Goal: Check status: Check status

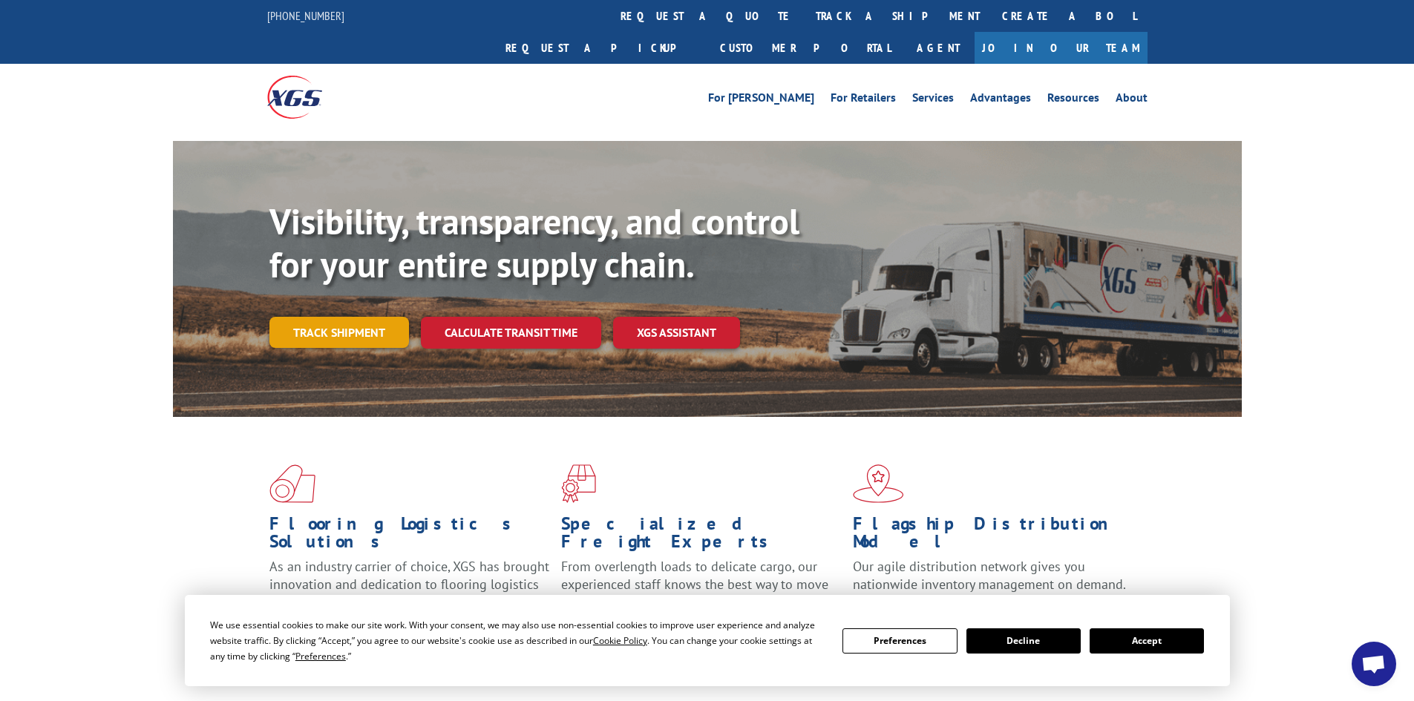
click at [315, 317] on link "Track shipment" at bounding box center [339, 332] width 140 height 31
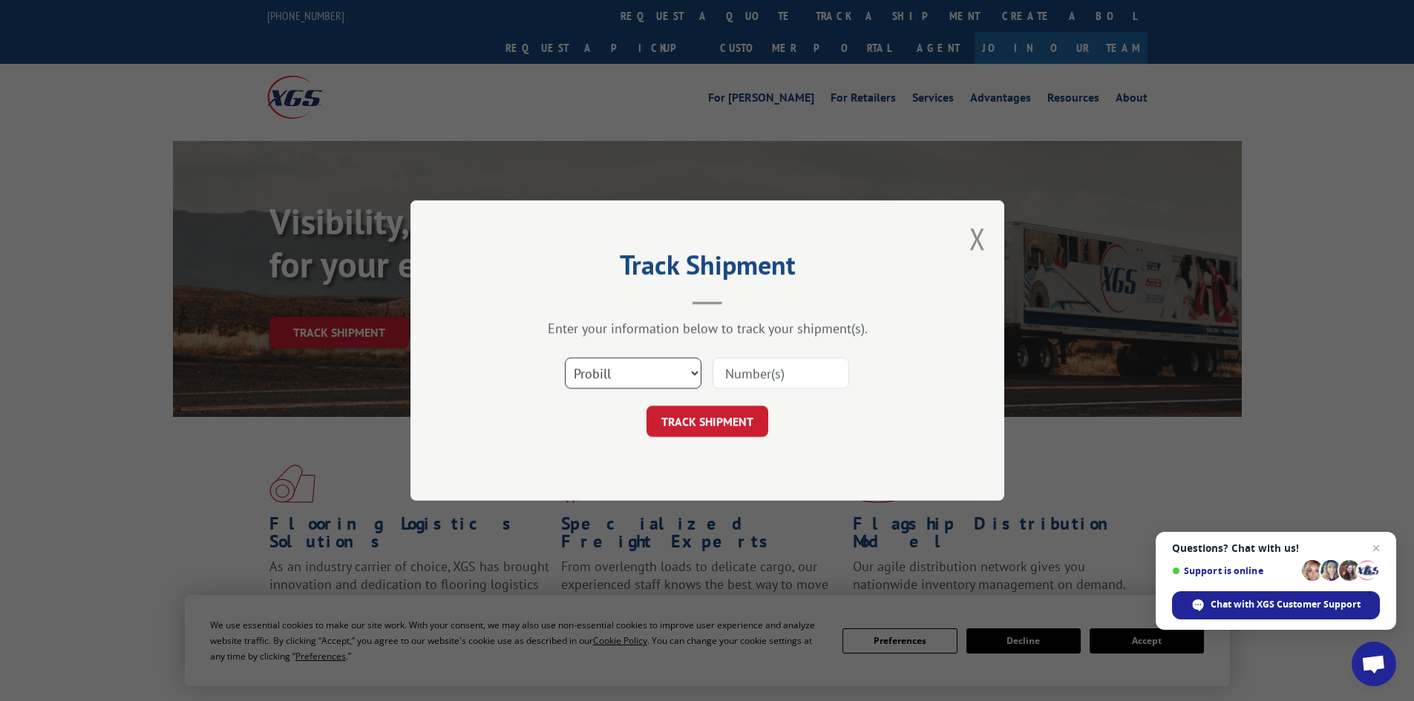
click at [577, 359] on select "Select category... Probill BOL PO" at bounding box center [633, 373] width 137 height 31
select select "bol"
click at [565, 358] on select "Select category... Probill BOL PO" at bounding box center [633, 373] width 137 height 31
click at [790, 367] on input at bounding box center [780, 373] width 137 height 31
paste input "2559452"
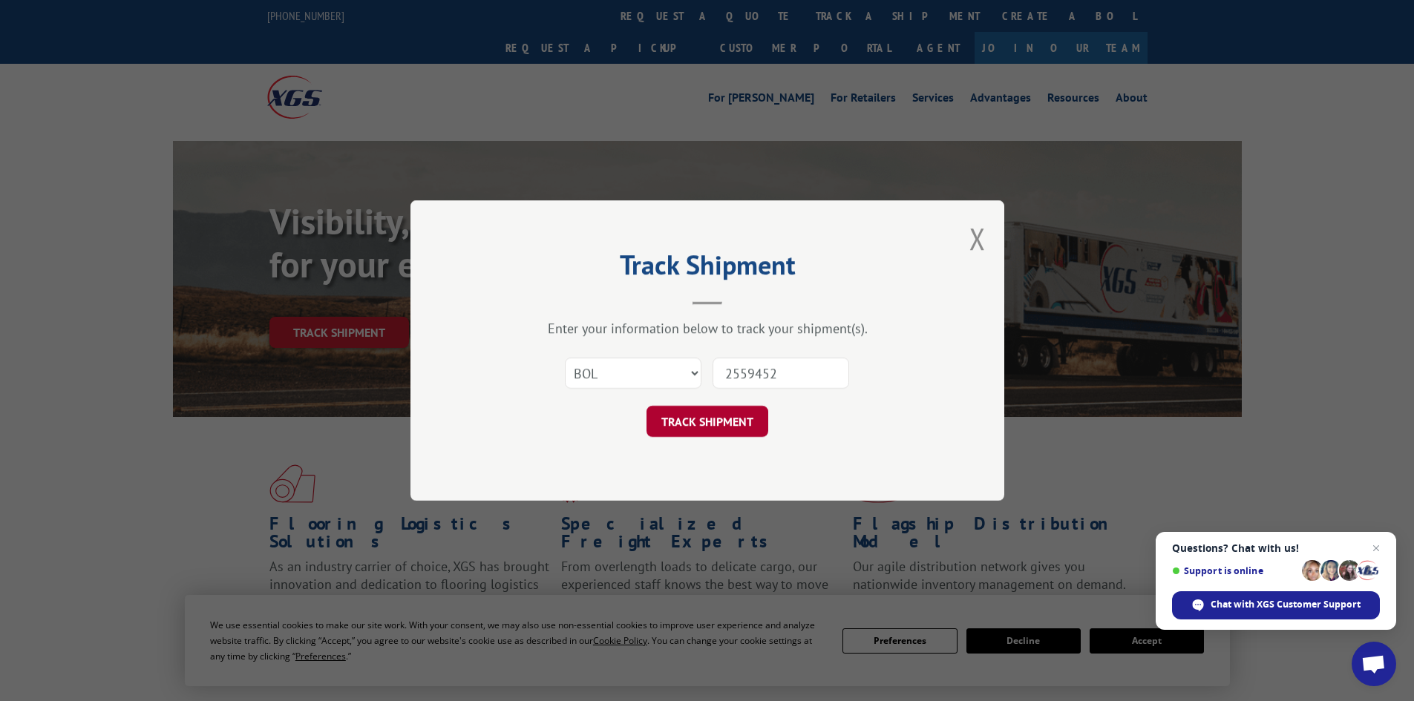
type input "2559452"
click at [698, 422] on button "TRACK SHIPMENT" at bounding box center [707, 421] width 122 height 31
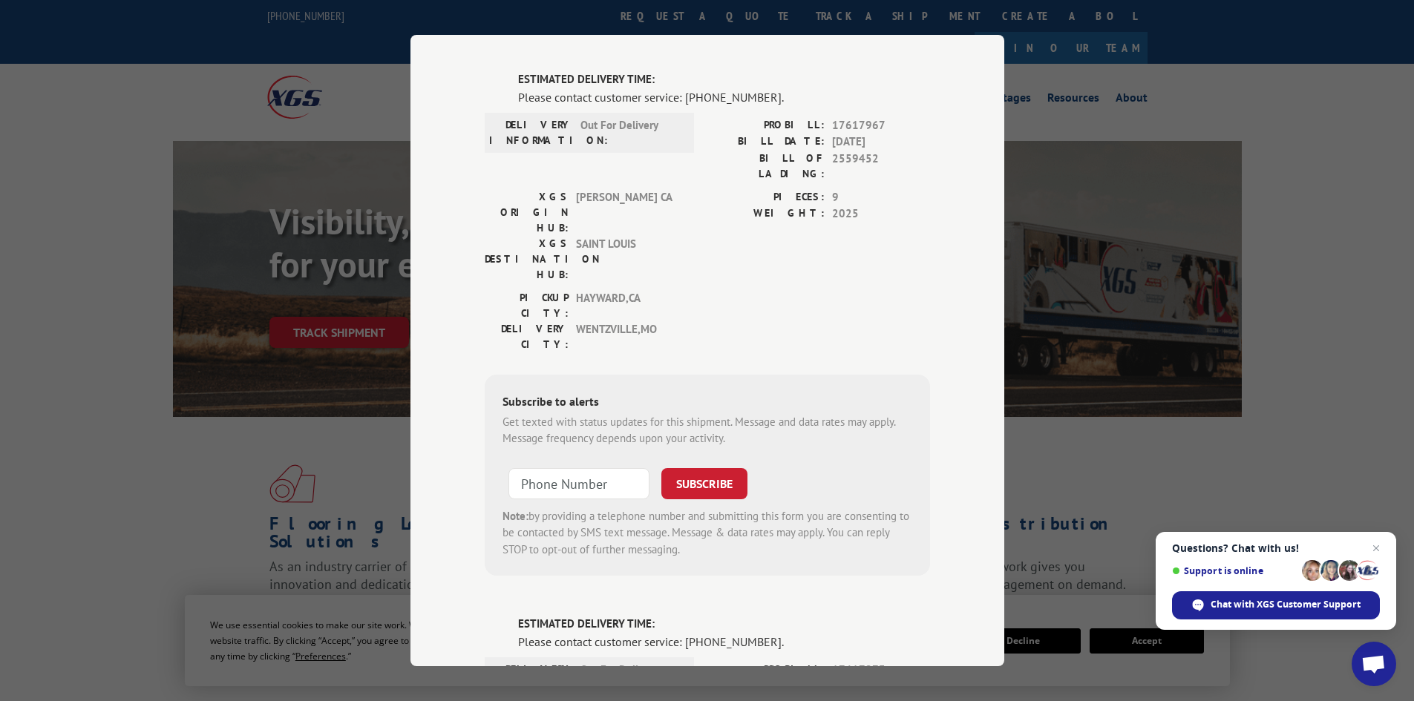
scroll to position [371, 0]
